Goal: Complete application form: Complete application form

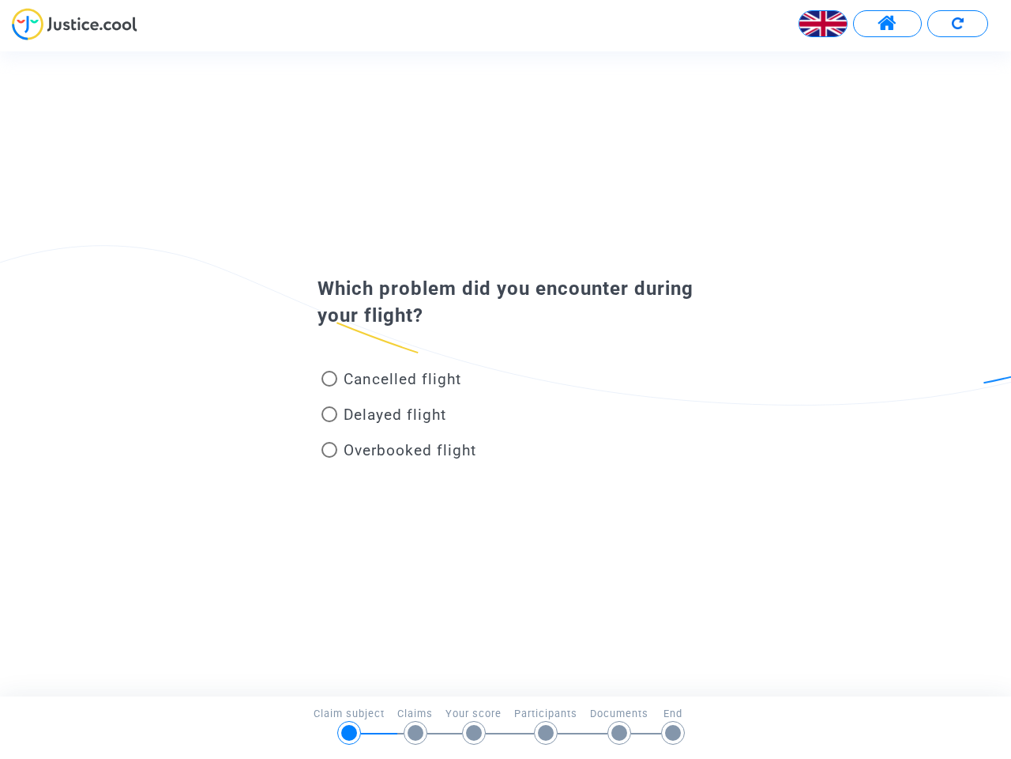
click at [823, 24] on img at bounding box center [823, 23] width 47 height 47
click at [887, 24] on span at bounding box center [888, 23] width 20 height 21
click at [958, 24] on div at bounding box center [505, 29] width 1011 height 43
click at [506, 373] on div "Cancelled flight" at bounding box center [480, 382] width 348 height 36
click at [391, 382] on span "Cancelled flight" at bounding box center [403, 379] width 118 height 18
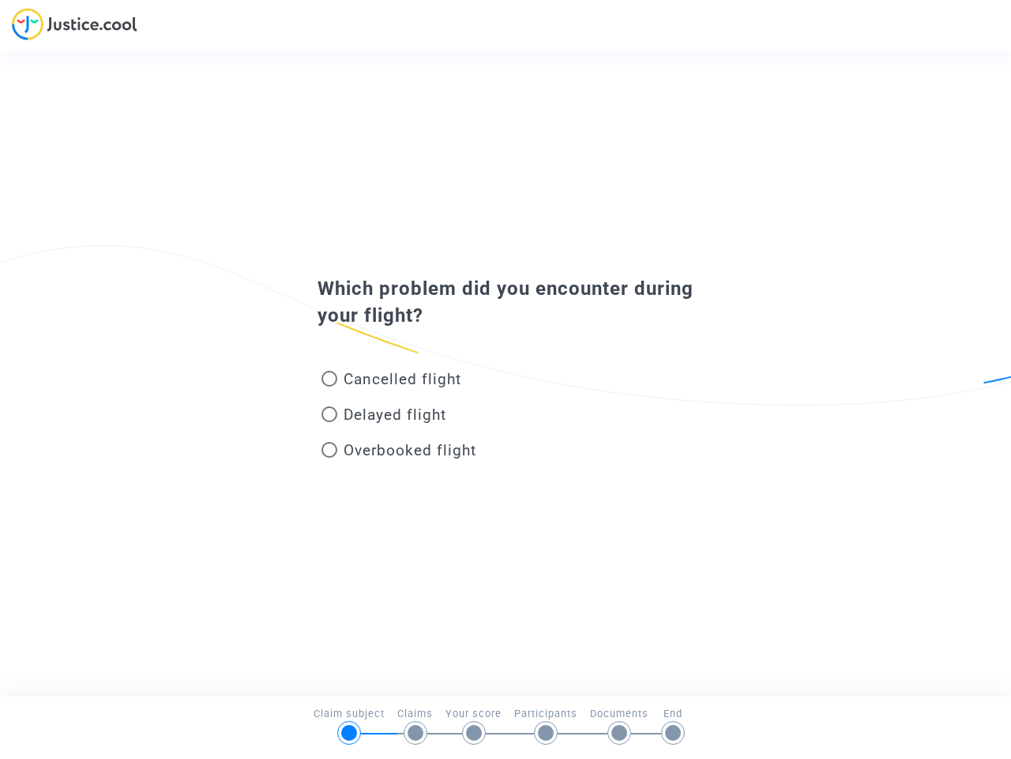
click at [329, 386] on input "Cancelled flight" at bounding box center [329, 386] width 1 height 1
radio input "true"
click at [391, 378] on div "Transfer of your answer..." at bounding box center [505, 379] width 1011 height 759
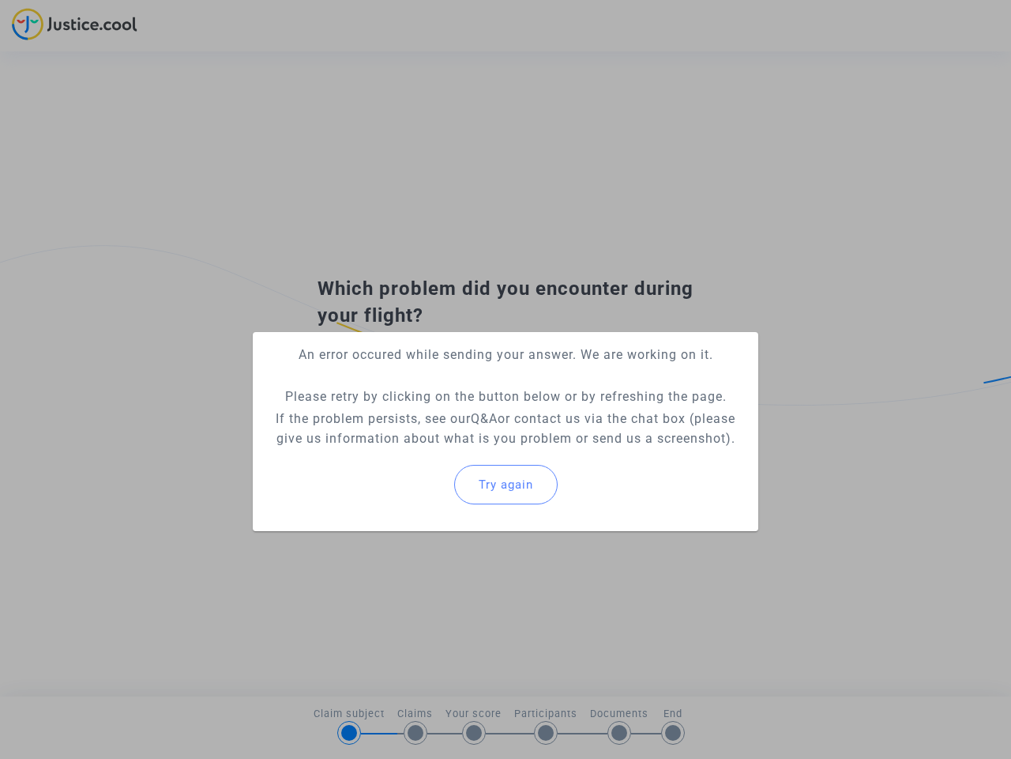
click at [384, 417] on p "If the problem persists, see our Q&A or contact us via the chat box (please giv…" at bounding box center [505, 428] width 480 height 40
click at [384, 414] on p "If the problem persists, see our Q&A or contact us via the chat box (please giv…" at bounding box center [505, 428] width 480 height 40
click at [399, 453] on div "Try again" at bounding box center [505, 484] width 480 height 68
click at [399, 450] on mat-card "An error occured while sending your answer. We are working on it. Please retry …" at bounding box center [506, 431] width 506 height 199
